Goal: Transaction & Acquisition: Obtain resource

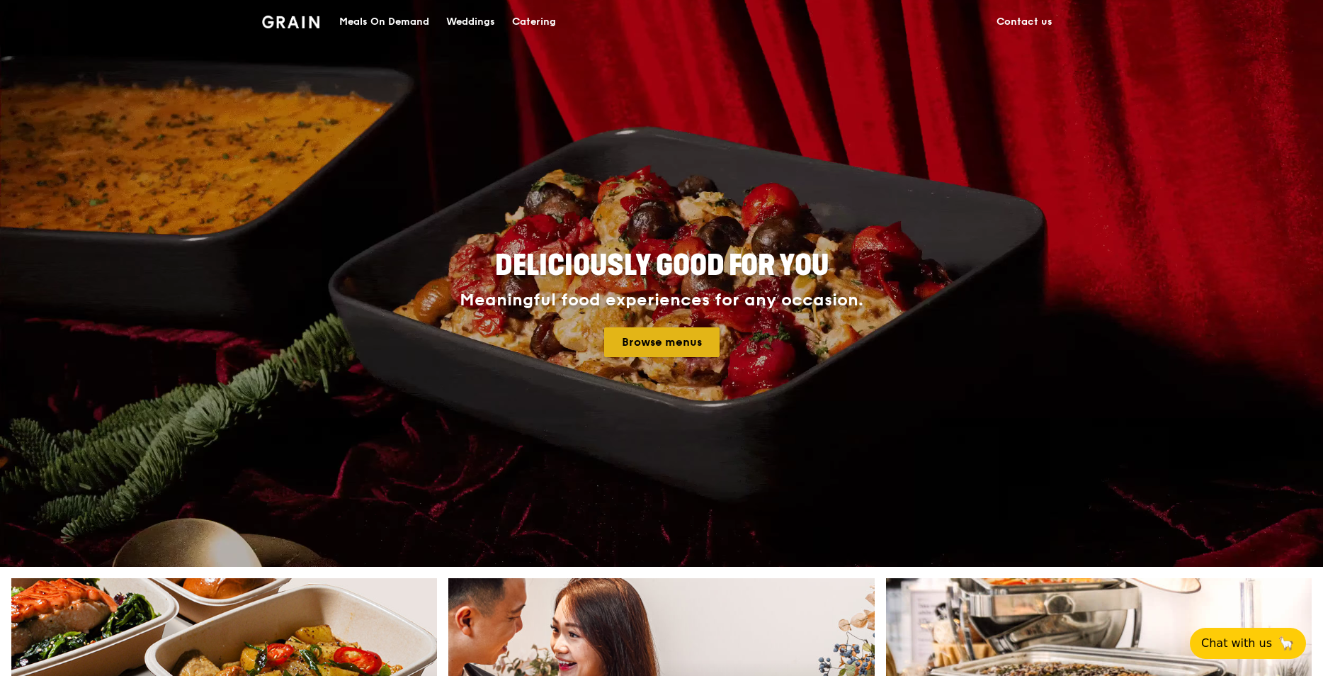
click at [644, 339] on link "Browse menus" at bounding box center [661, 342] width 115 height 30
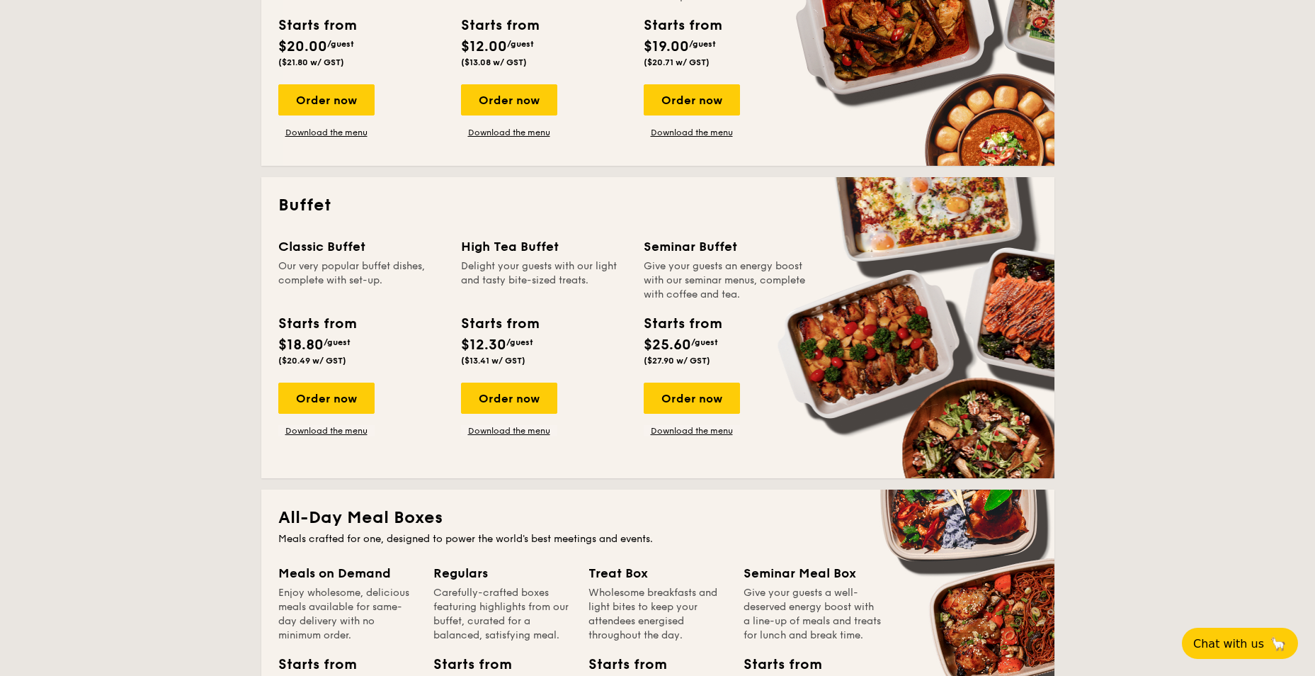
scroll to position [567, 0]
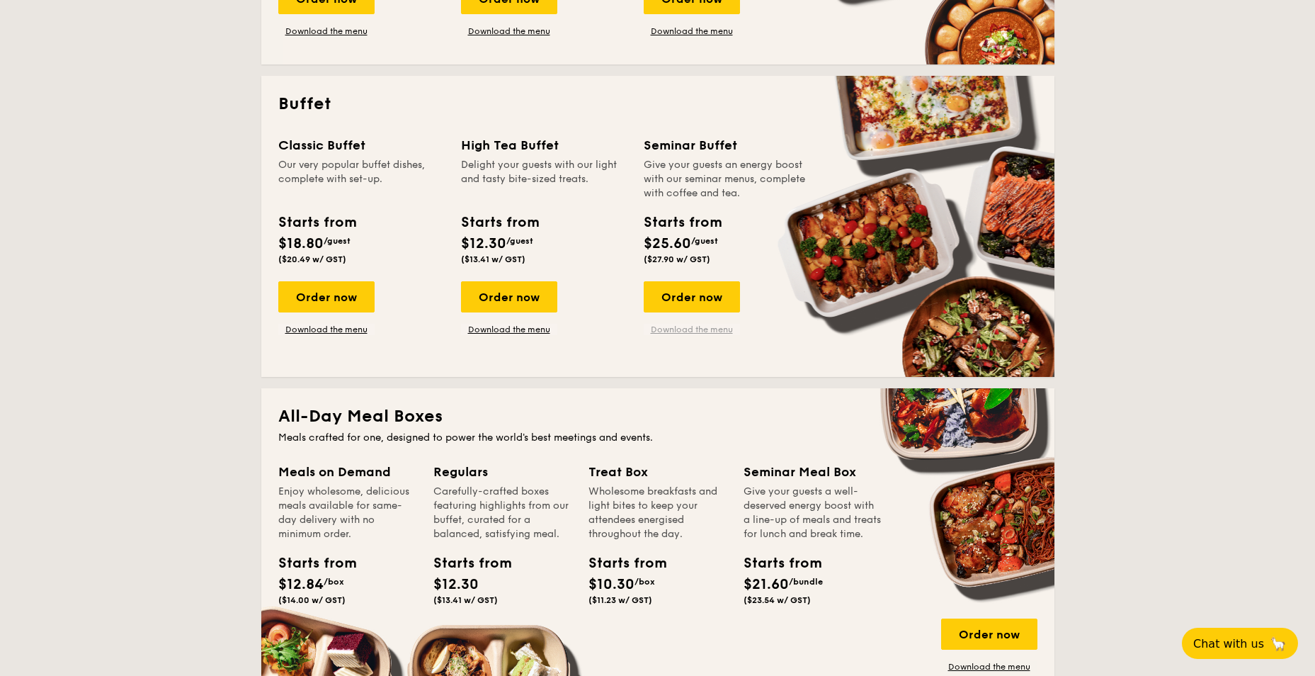
click at [686, 327] on link "Download the menu" at bounding box center [692, 329] width 96 height 11
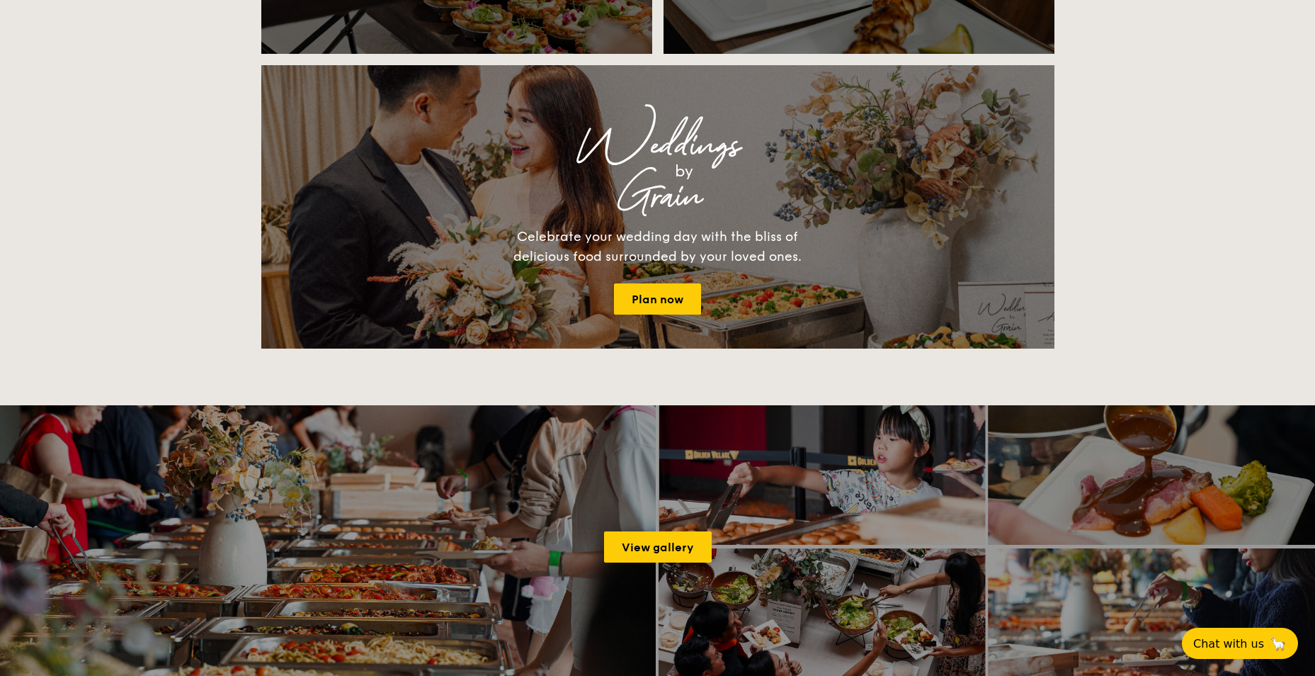
scroll to position [1629, 0]
